Goal: Transaction & Acquisition: Purchase product/service

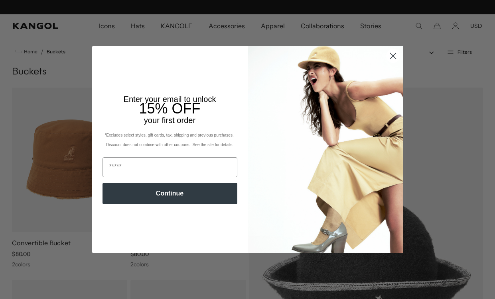
scroll to position [0, 164]
